Goal: Communication & Community: Answer question/provide support

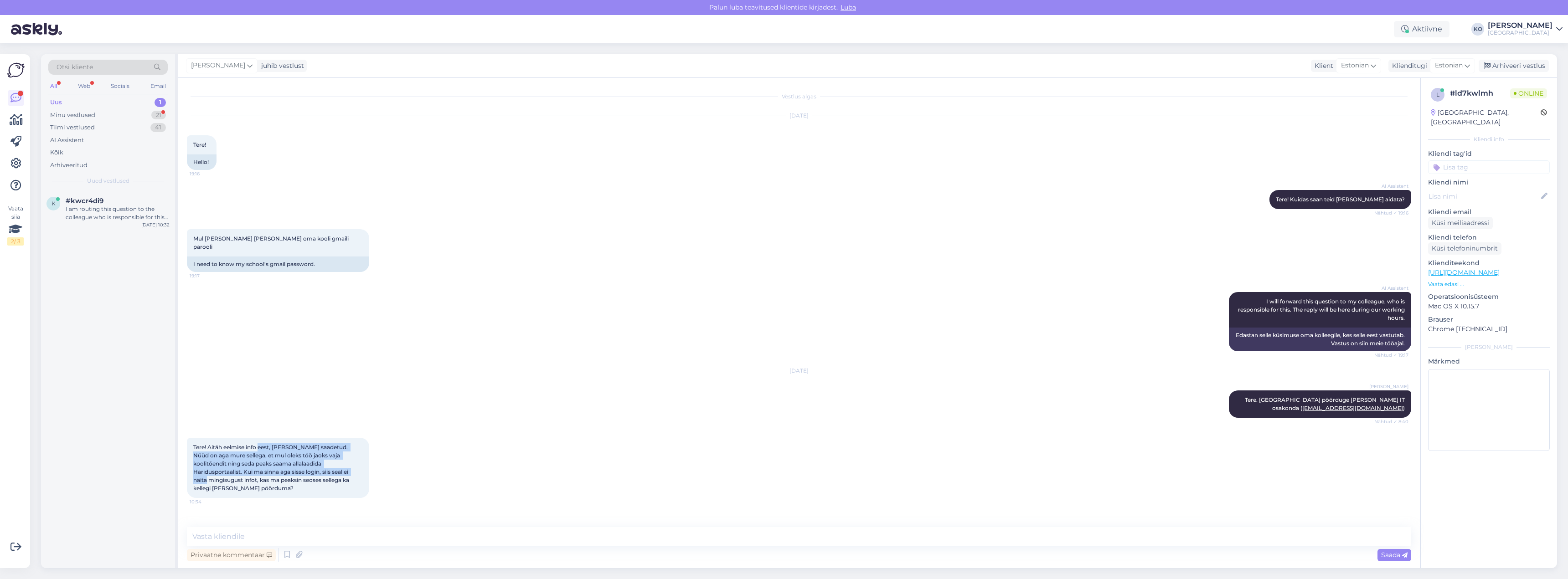
drag, startPoint x: 261, startPoint y: 429, endPoint x: 310, endPoint y: 452, distance: 54.1
click at [310, 452] on span "Tere! Aitäh eelmise info eest, [PERSON_NAME] saadetud. Nüüd on aga mure sellega…" at bounding box center [272, 467] width 157 height 48
click at [299, 536] on textarea at bounding box center [799, 536] width 1224 height 19
type textarea "Kui Te haridusportaalist ei saa, siis saate [PERSON_NAME] tellida Tahvlist."
click at [1389, 553] on span "Saada" at bounding box center [1394, 554] width 26 height 8
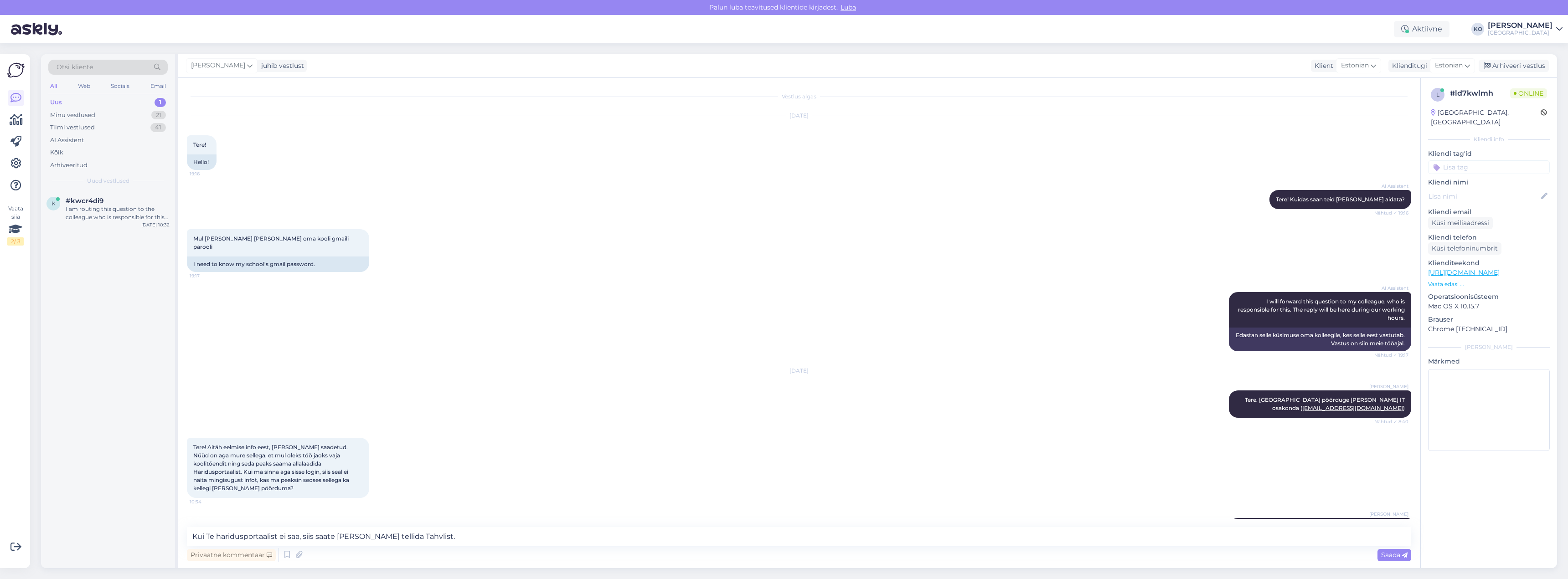
scroll to position [12, 0]
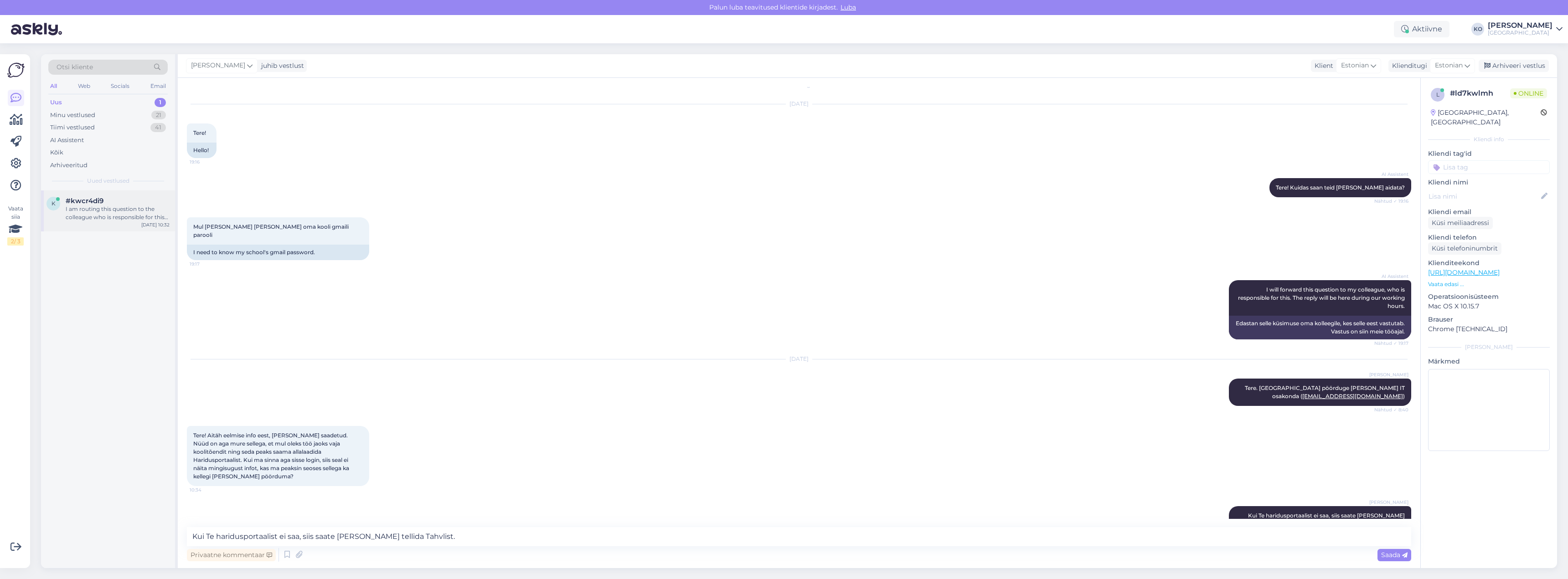
click at [122, 222] on div "k #kwcr4di9 I am routing this question to the colleague who is responsible for …" at bounding box center [108, 210] width 134 height 41
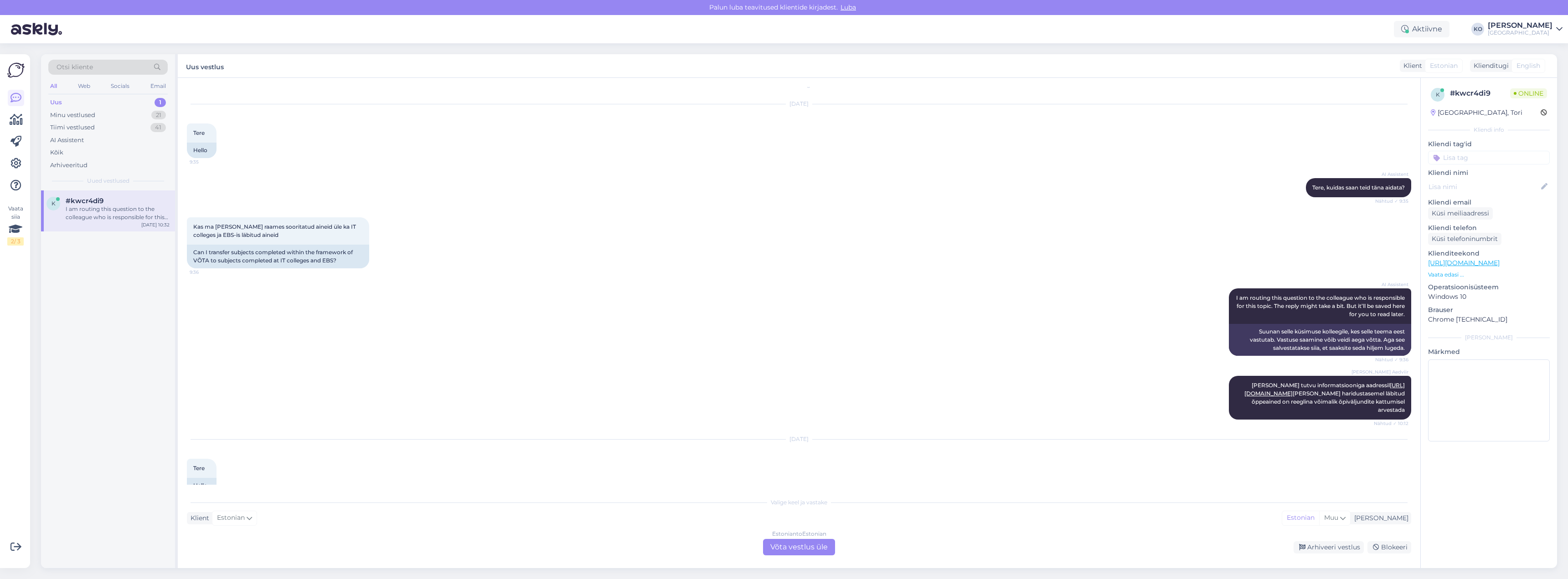
scroll to position [1851, 0]
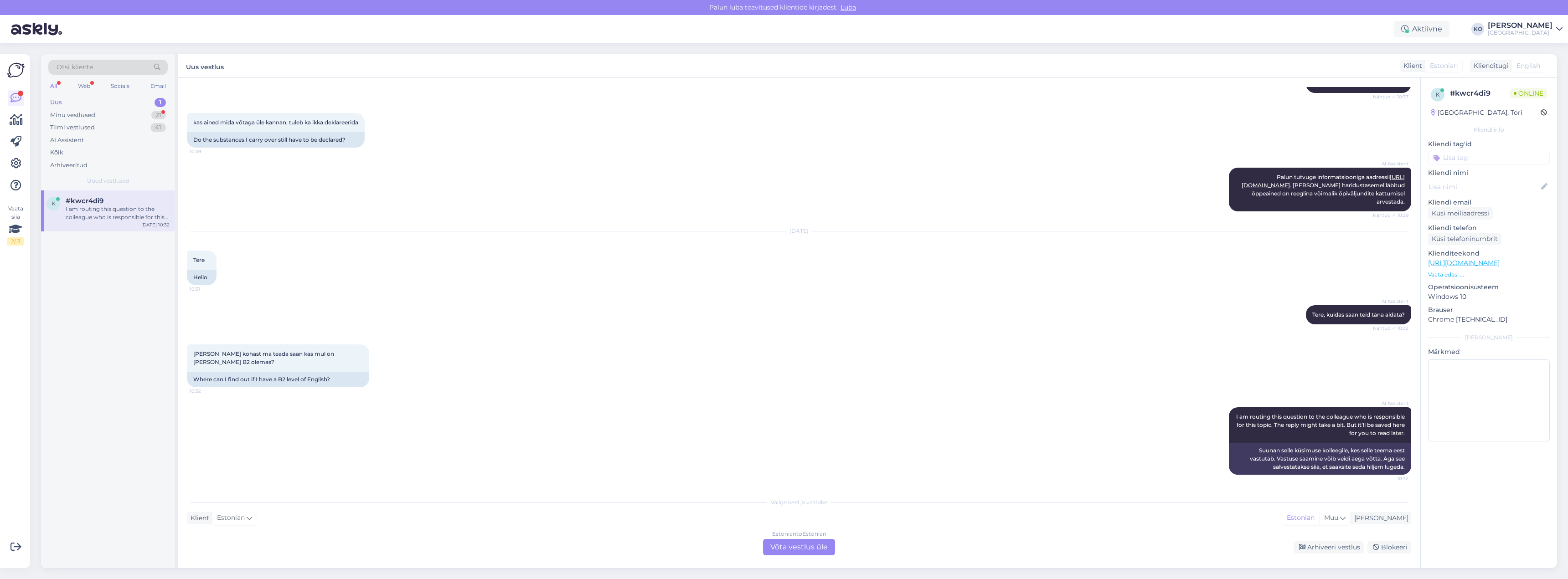
click at [95, 195] on div "k #kwcr4di9 I am routing this question to the colleague who is responsible for …" at bounding box center [108, 210] width 134 height 41
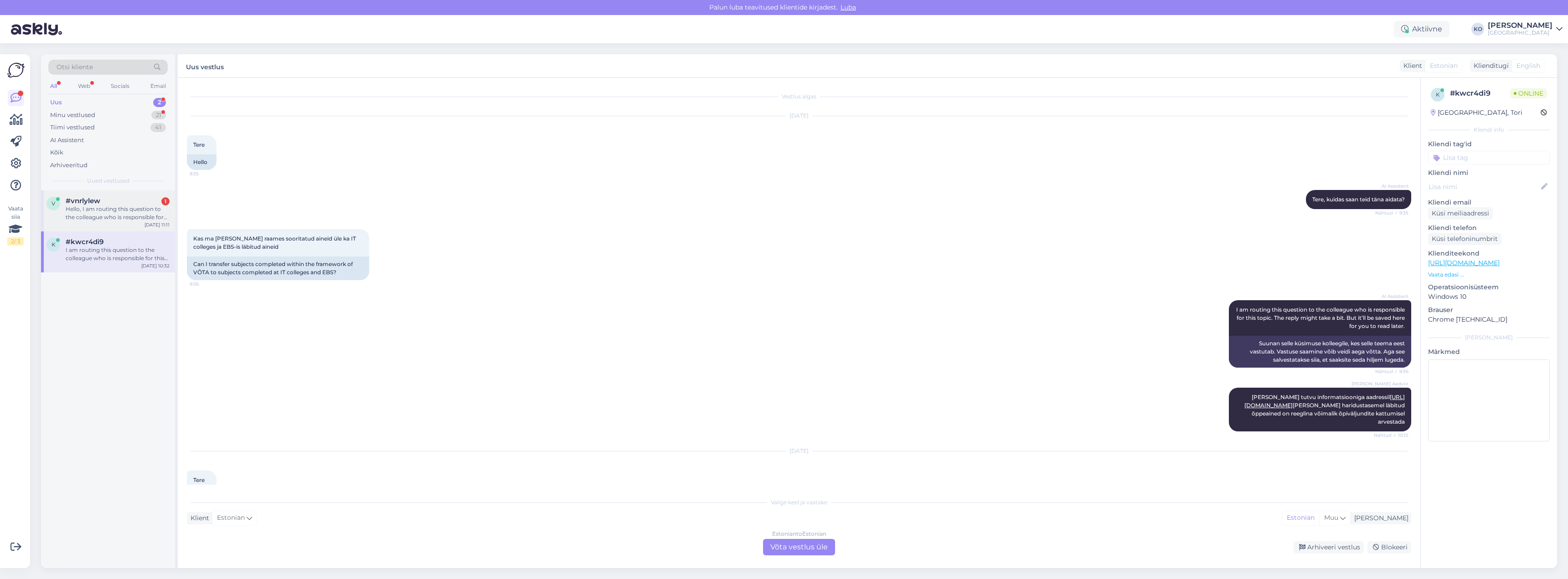
click at [87, 207] on div "Hello, I am routing this question to the colleague who is responsible for this …" at bounding box center [117, 213] width 104 height 16
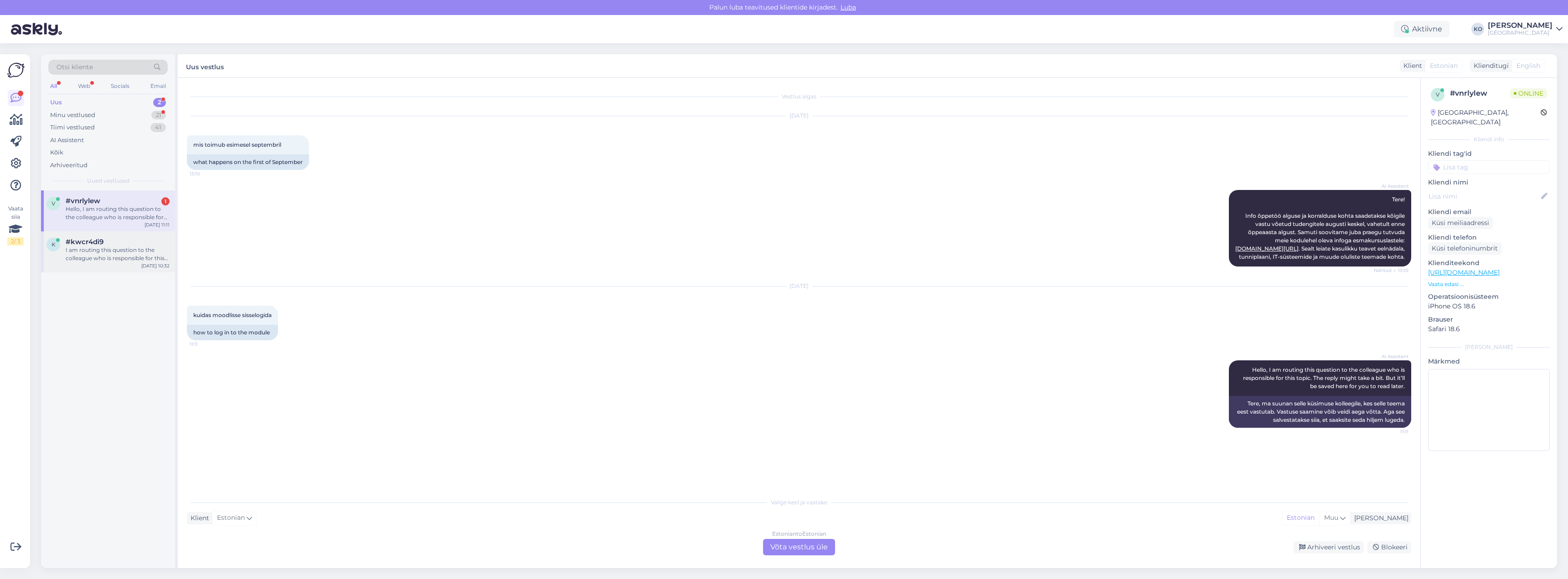
click at [114, 269] on div "k #kwcr4di9 I am routing this question to the colleague who is responsible for …" at bounding box center [108, 251] width 134 height 41
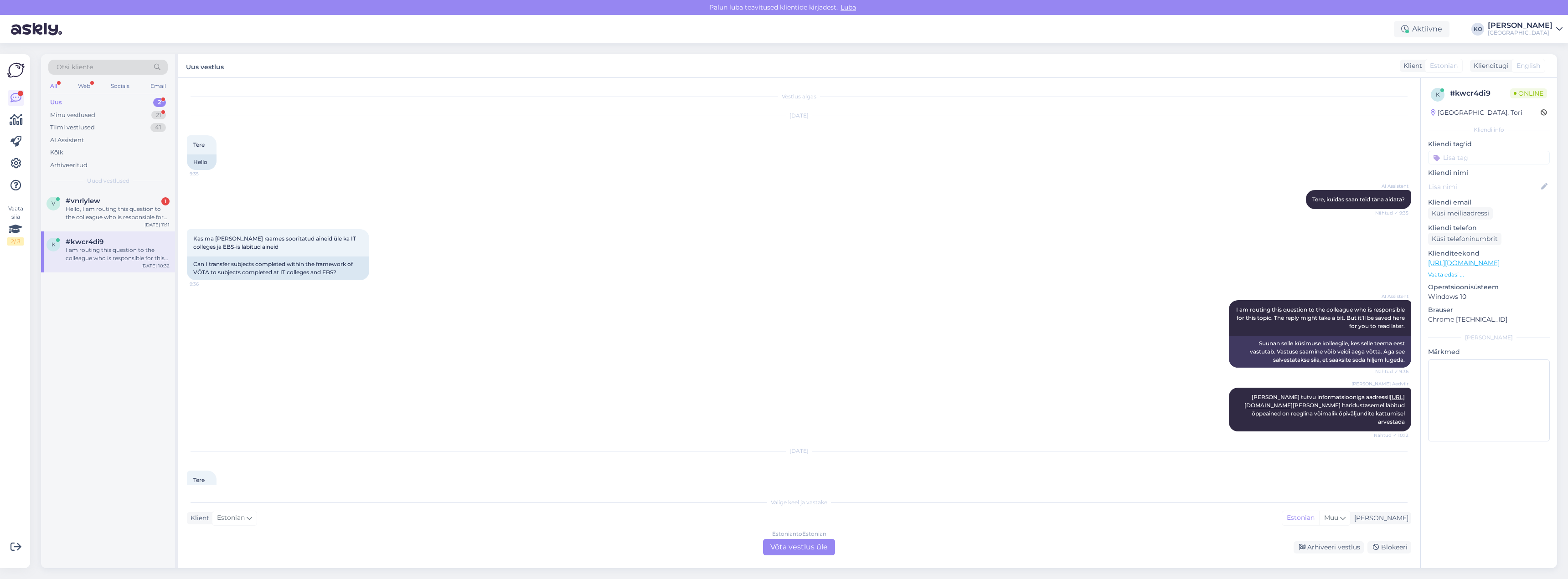
scroll to position [1851, 0]
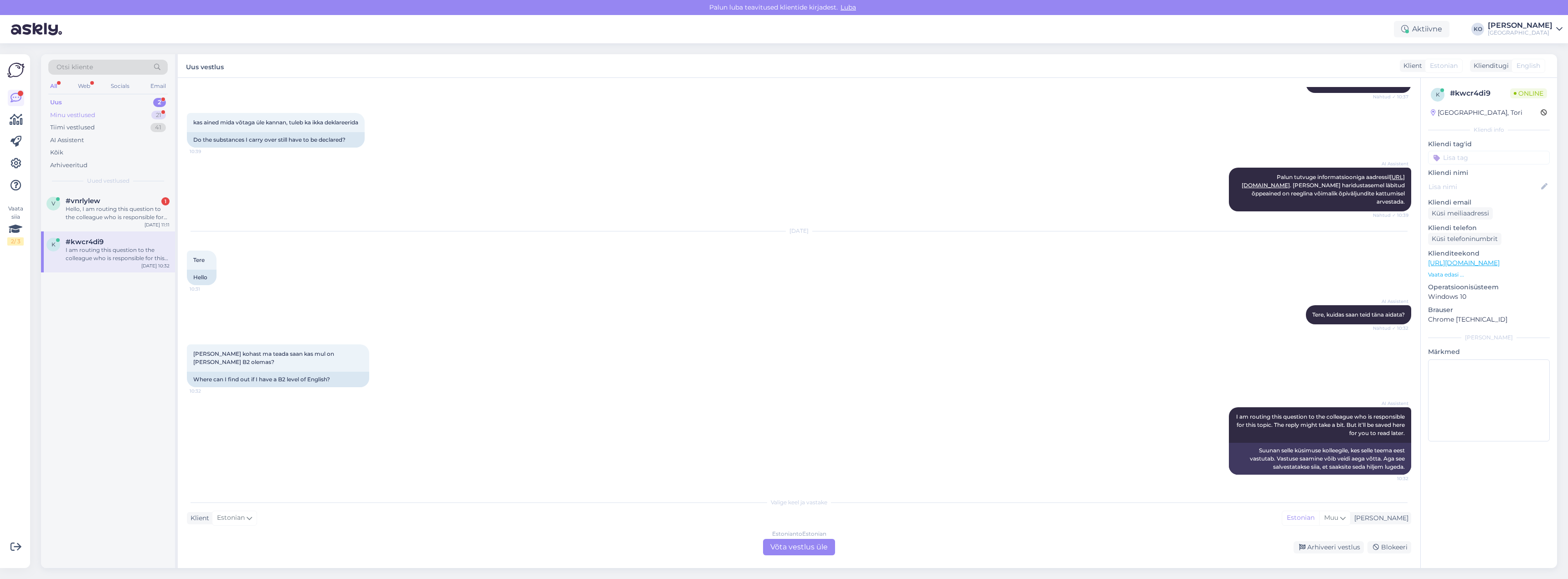
click at [75, 115] on div "Minu vestlused" at bounding box center [72, 115] width 45 height 9
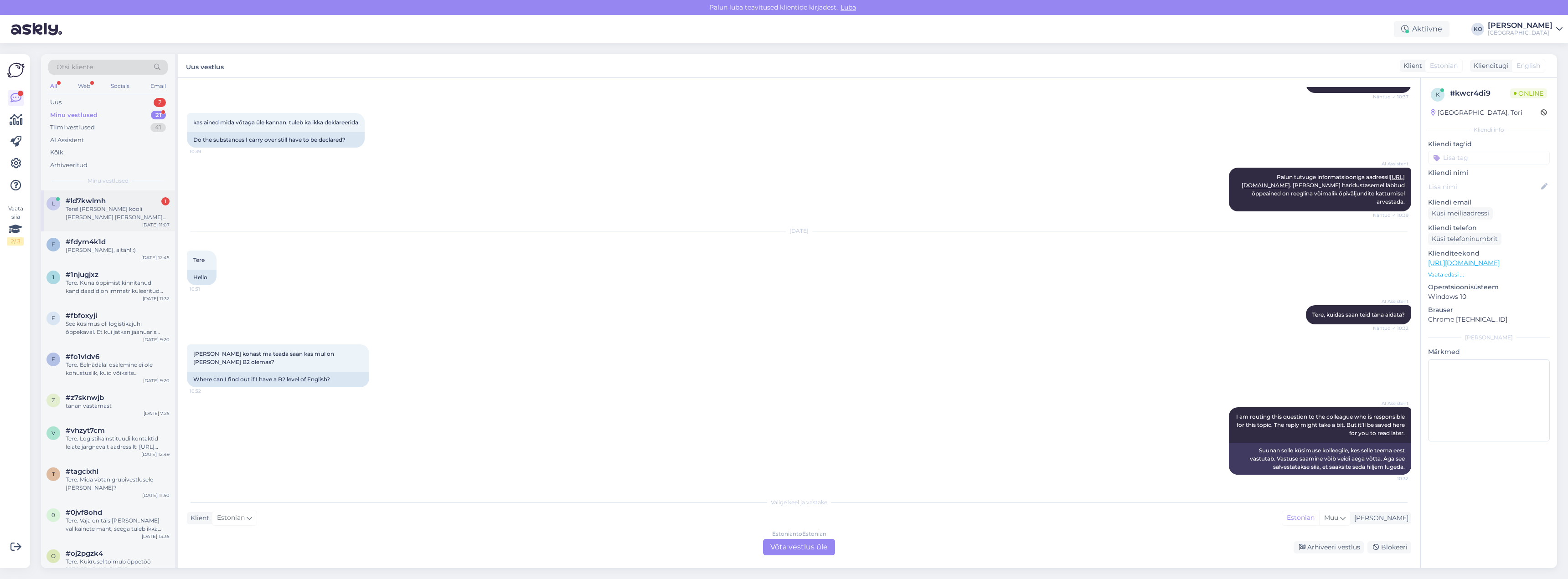
click at [101, 202] on span "#ld7kwlmh" at bounding box center [86, 200] width 40 height 8
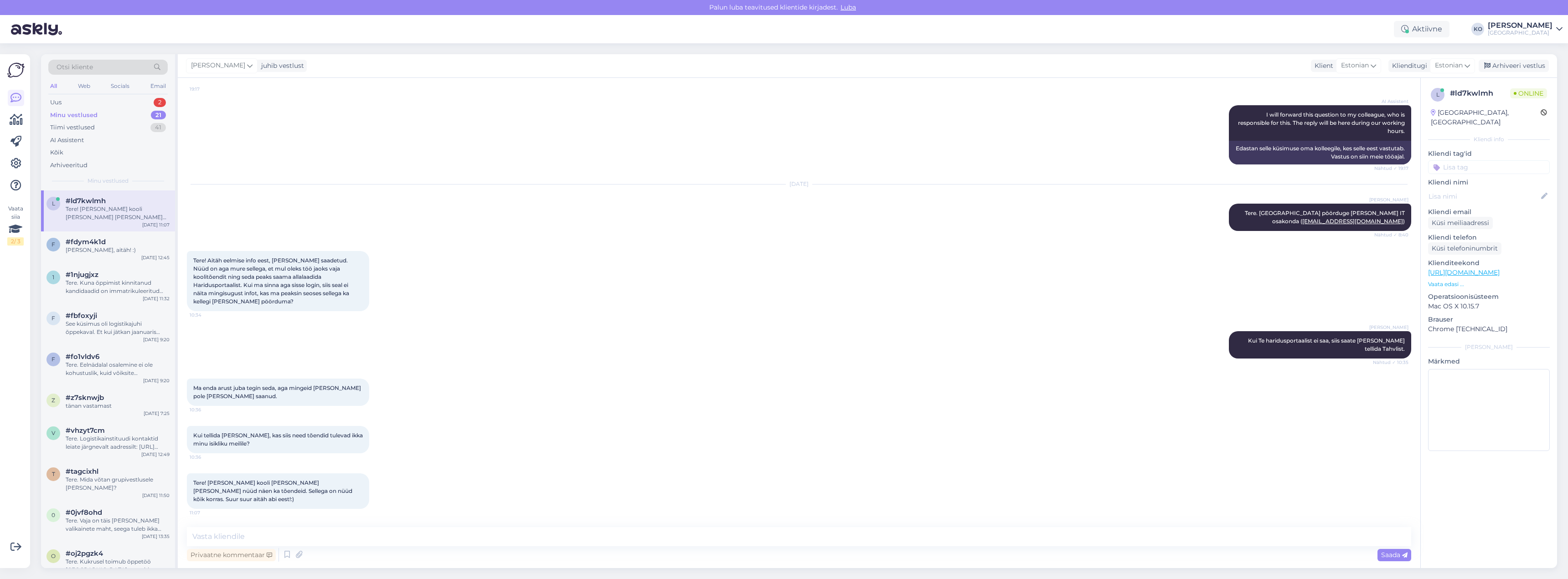
scroll to position [154, 0]
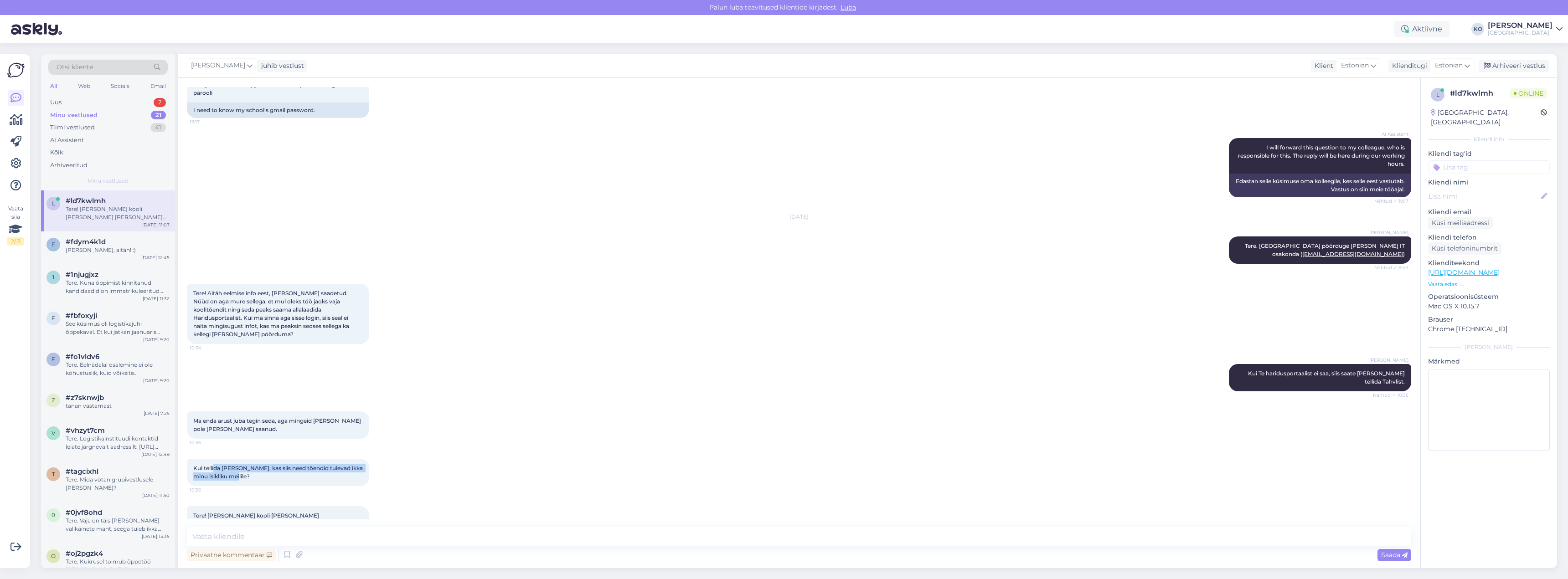
drag, startPoint x: 215, startPoint y: 442, endPoint x: 387, endPoint y: 452, distance: 172.3
click at [387, 452] on div "Kui tellida [PERSON_NAME], kas siis need tõendid tulevad ikka minu isikliku mei…" at bounding box center [799, 473] width 1224 height 47
click at [438, 449] on div "Kui tellida [PERSON_NAME], kas siis need tõendid tulevad ikka minu isikliku mei…" at bounding box center [799, 473] width 1224 height 47
drag, startPoint x: 340, startPoint y: 489, endPoint x: 373, endPoint y: 491, distance: 33.1
click at [369, 506] on div "Tere! [PERSON_NAME] kooli [PERSON_NAME] [PERSON_NAME] nüüd näen ka tõendeid. Se…" at bounding box center [278, 524] width 183 height 35
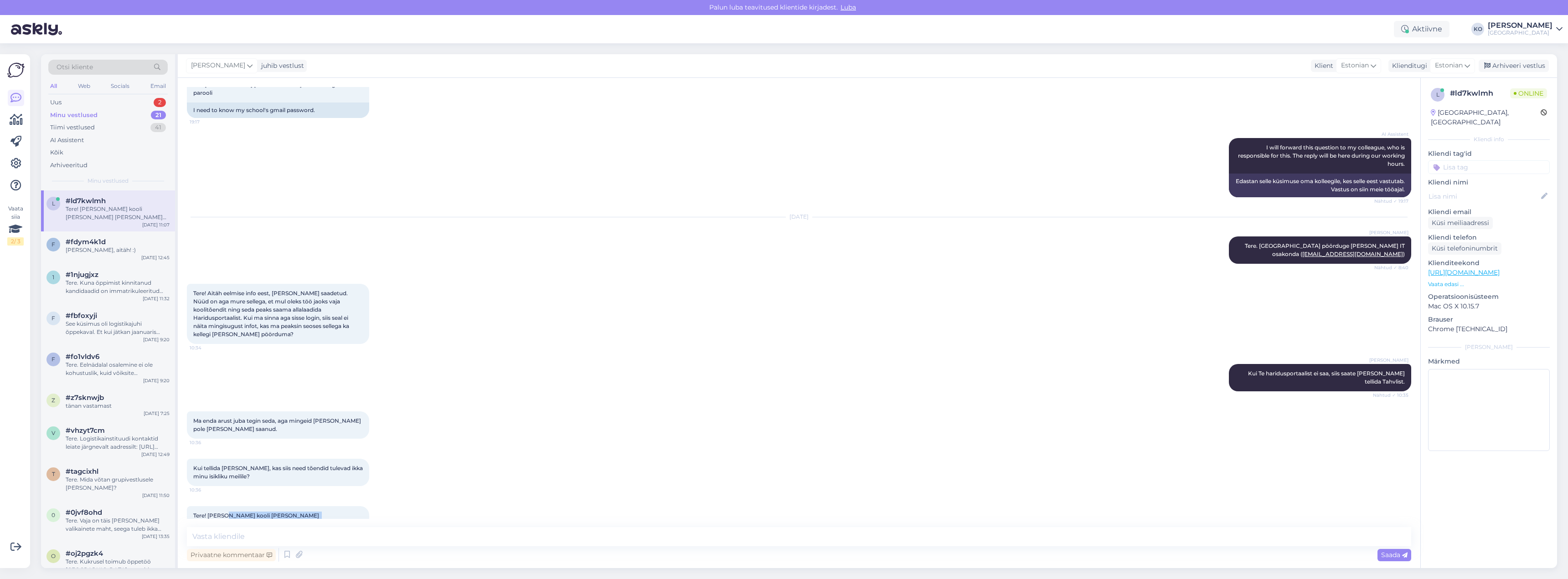
click at [401, 516] on div "Tere! [PERSON_NAME] kooli [PERSON_NAME] [PERSON_NAME] nüüd näen ka tõendeid. Se…" at bounding box center [799, 523] width 1224 height 55
click at [338, 538] on textarea at bounding box center [799, 536] width 1224 height 19
type textarea "Suurepärane. Jõudu õppimiseks!"
click at [1400, 553] on span "Saada" at bounding box center [1394, 554] width 26 height 8
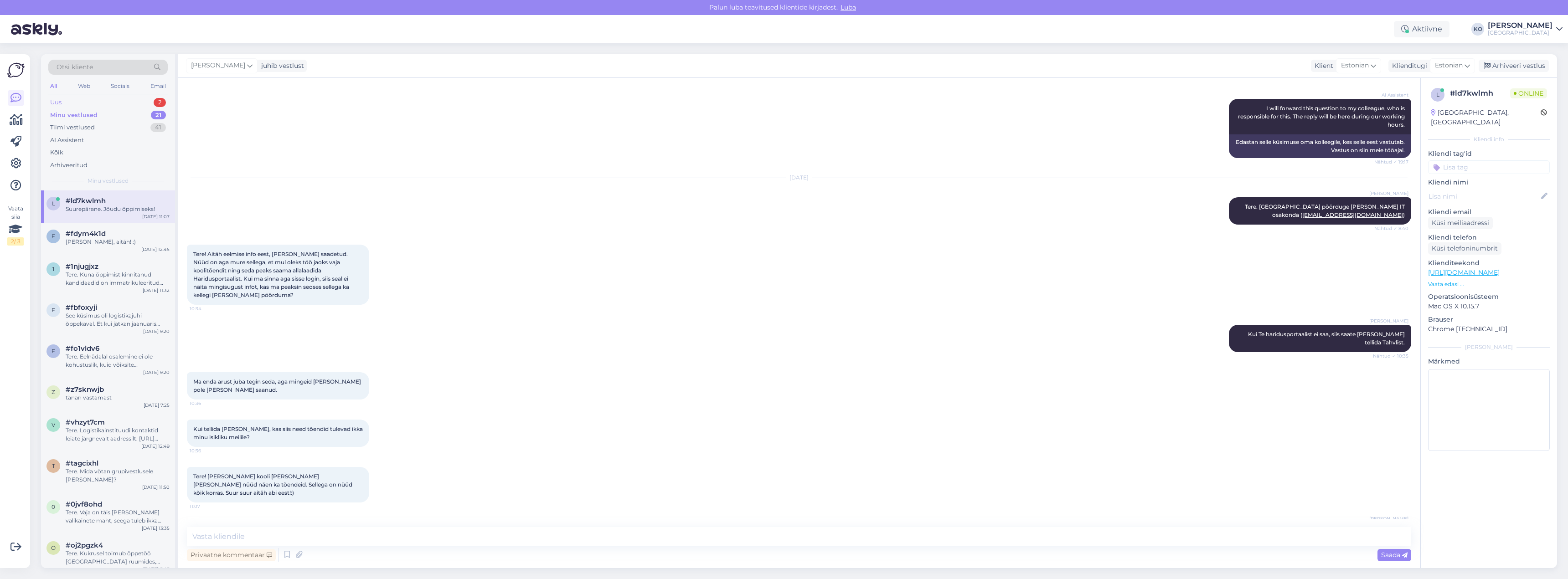
click at [85, 101] on div "Uus 2" at bounding box center [108, 102] width 119 height 13
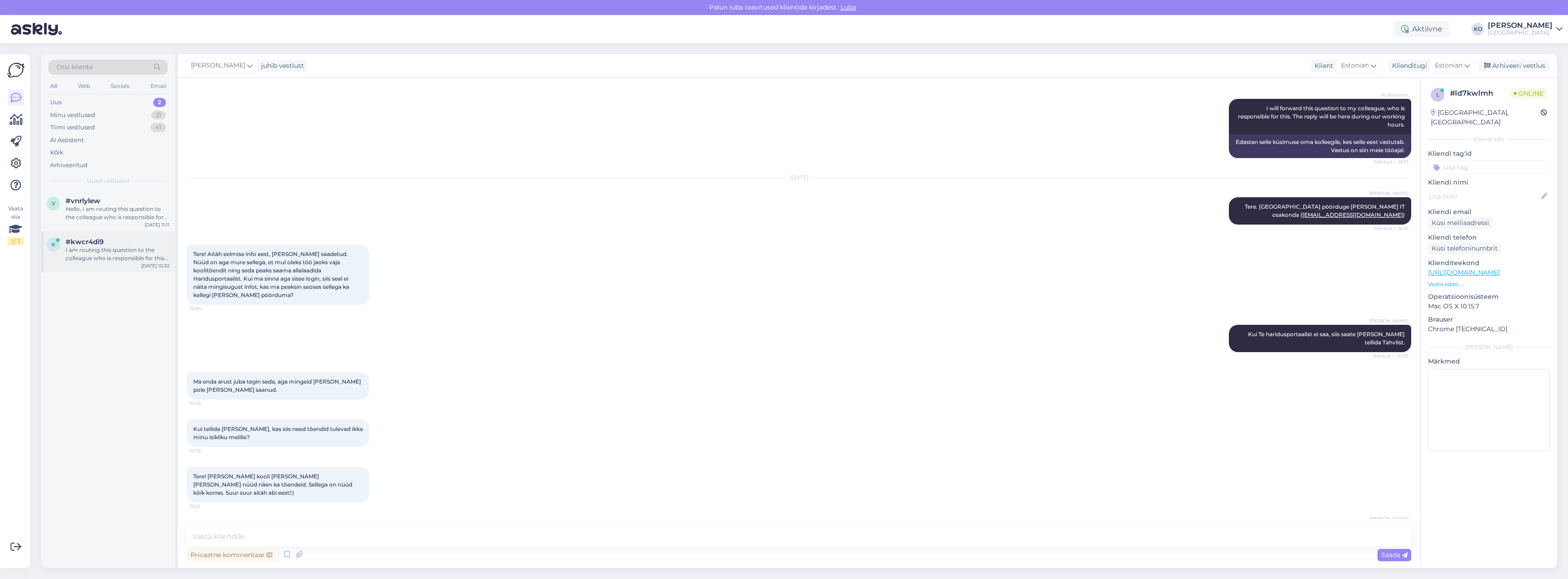
click at [108, 248] on div "I am routing this question to the colleague who is responsible for this topic. …" at bounding box center [117, 254] width 104 height 16
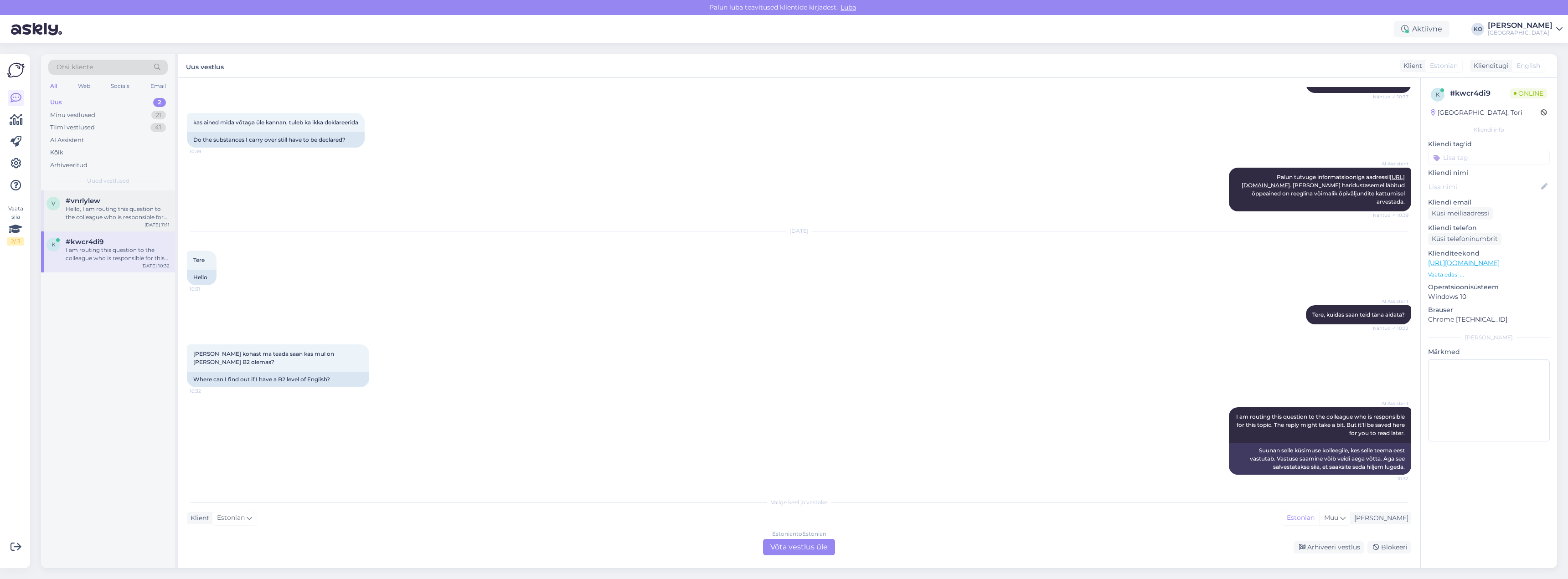
click at [133, 202] on div "#vnrlylew" at bounding box center [117, 200] width 104 height 8
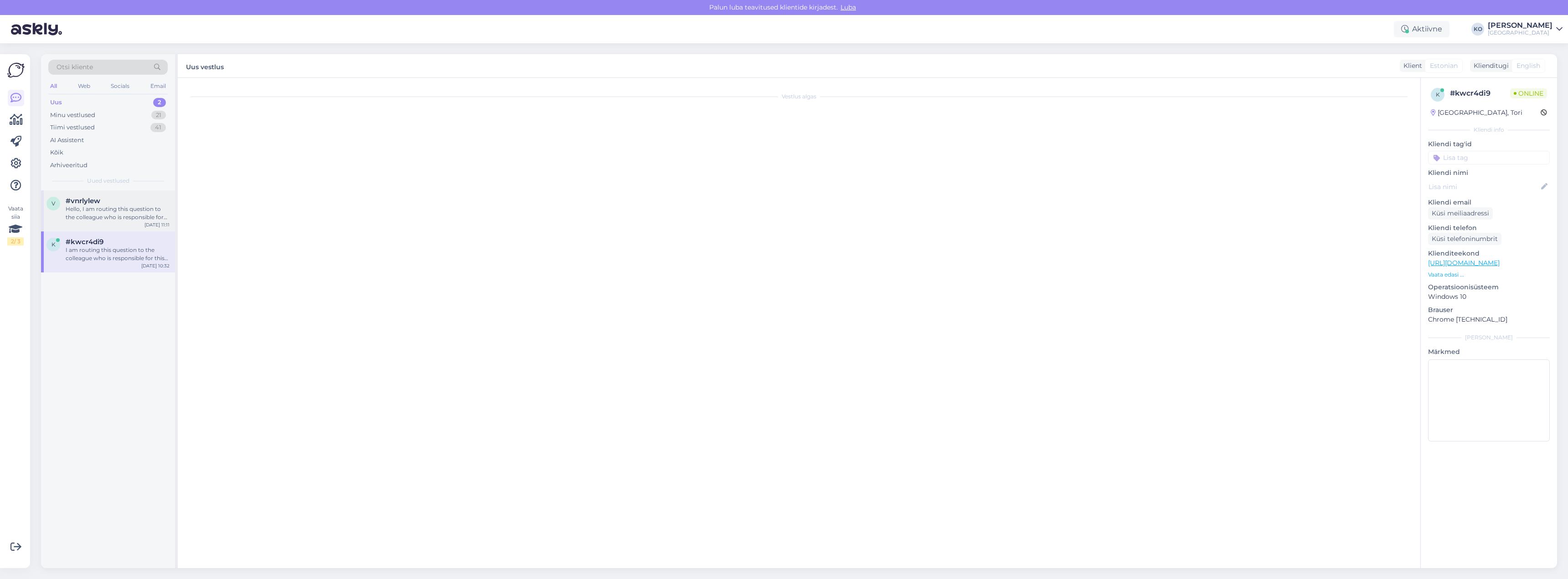
scroll to position [0, 0]
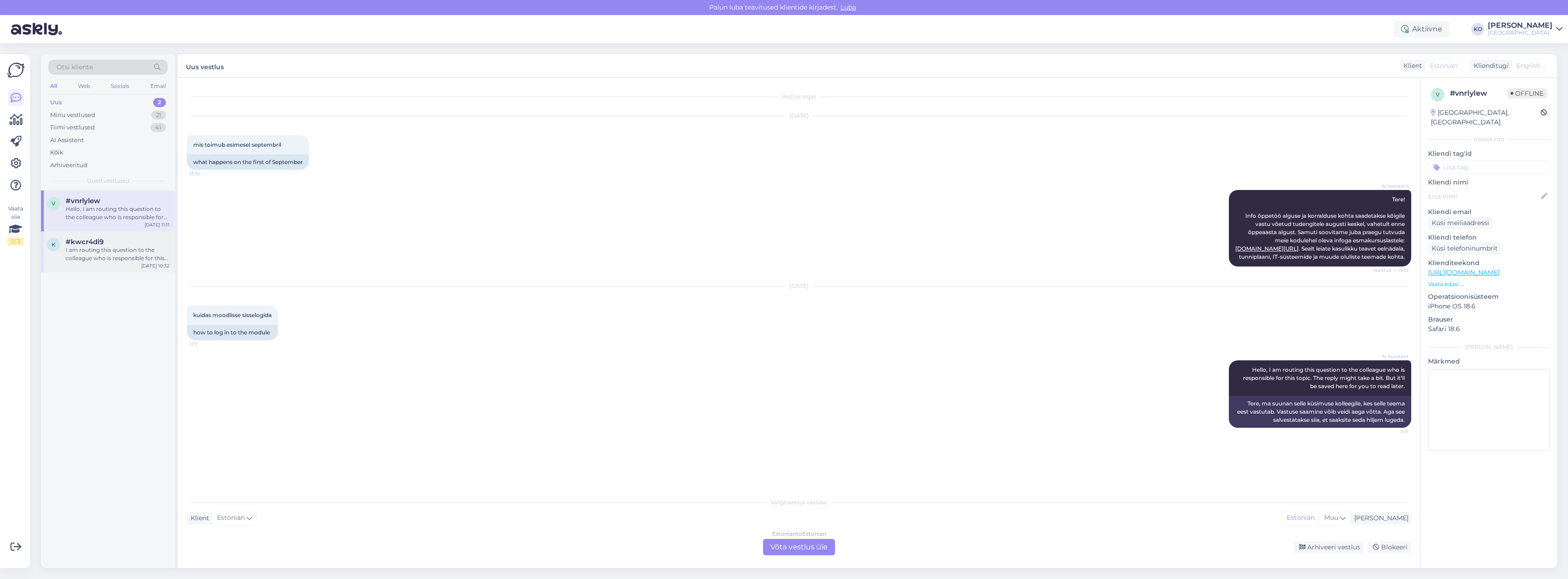
click at [120, 242] on div "#kwcr4di9" at bounding box center [117, 241] width 104 height 8
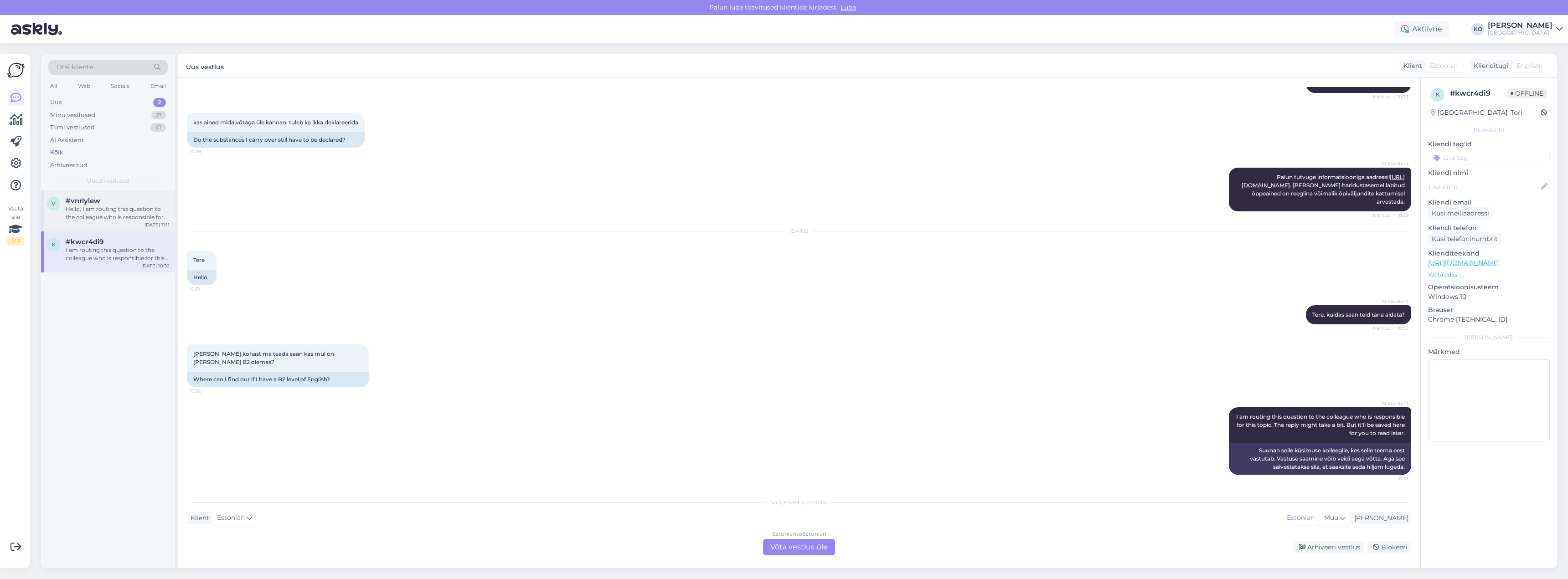
click at [120, 217] on div "Hello, I am routing this question to the colleague who is responsible for this …" at bounding box center [117, 213] width 104 height 16
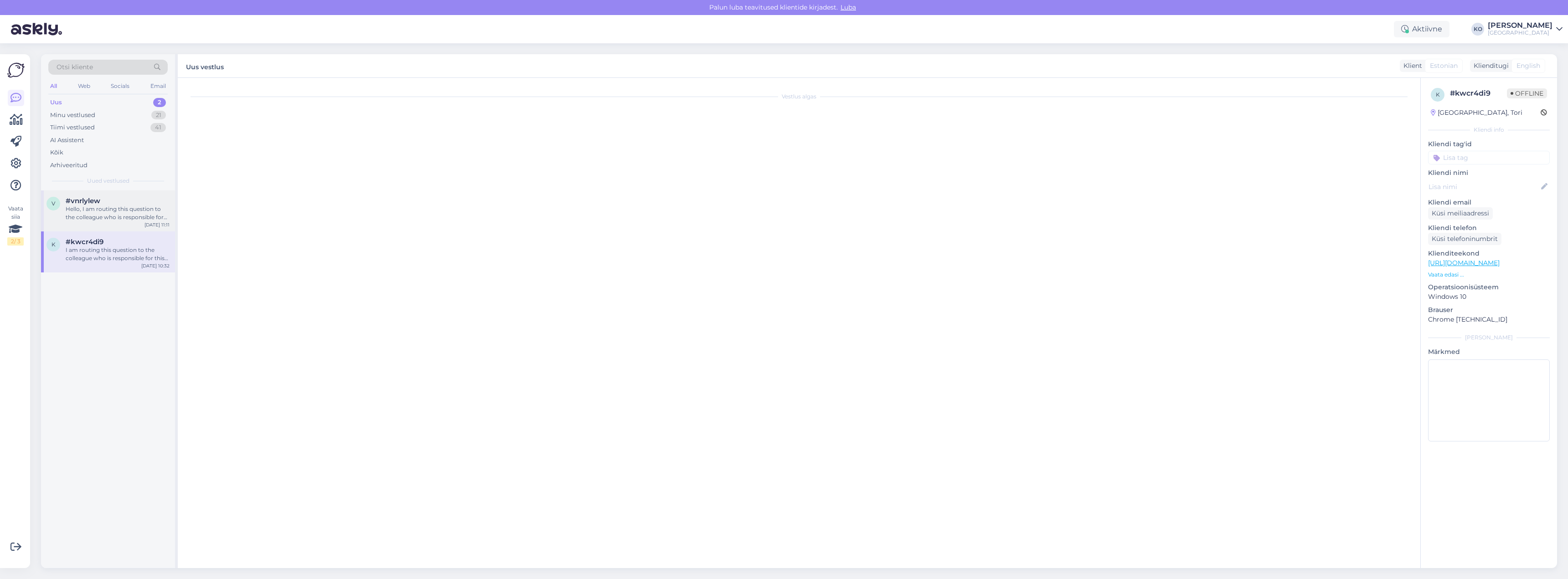
scroll to position [0, 0]
